Goal: Task Accomplishment & Management: Complete application form

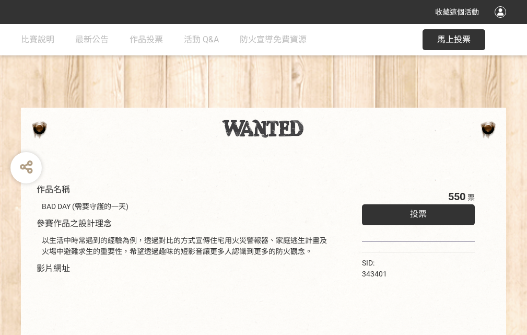
click at [502, 22] on div "收藏這個活動" at bounding box center [263, 12] width 527 height 24
click at [326, 103] on div "作品名稱 BAD DAY (需要守護的一天) 參賽作品之設計理念 以生活中時常遇到的經驗為例，透過對比的方式宣傳住宅用火災警報器、家庭逃生計畫及火場中避難求生…" at bounding box center [263, 243] width 527 height 439
click at [415, 211] on span "投票" at bounding box center [418, 214] width 17 height 10
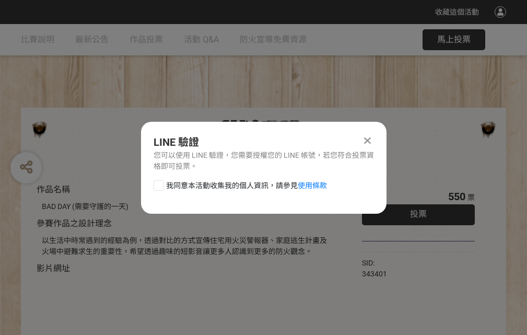
click at [158, 183] on div at bounding box center [158, 185] width 10 height 10
checkbox input "true"
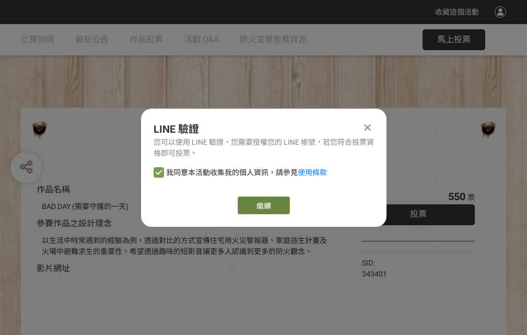
click at [263, 205] on link "繼續" at bounding box center [263, 205] width 52 height 18
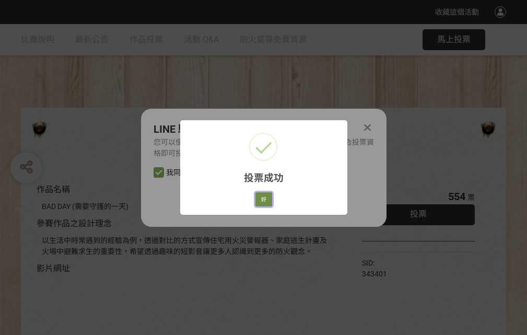
click at [260, 197] on button "好" at bounding box center [263, 199] width 17 height 15
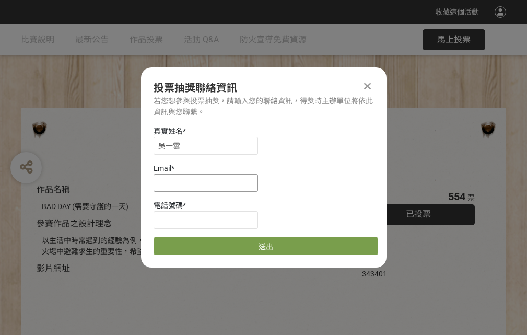
click at [209, 182] on input at bounding box center [205, 183] width 104 height 18
type input "[EMAIL_ADDRESS][DOMAIN_NAME]"
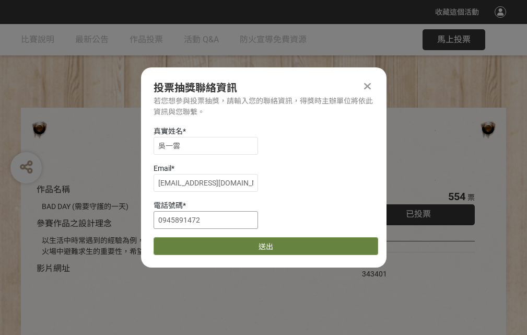
type input "0945891472"
click at [183, 242] on button "送出" at bounding box center [265, 246] width 224 height 18
